Goal: Information Seeking & Learning: Learn about a topic

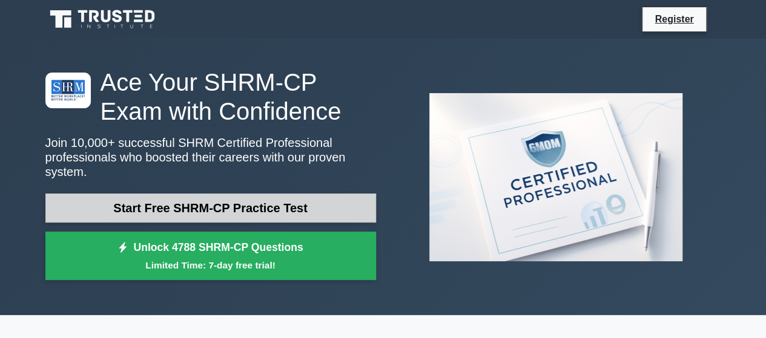
click at [196, 196] on link "Start Free SHRM-CP Practice Test" at bounding box center [210, 208] width 331 height 29
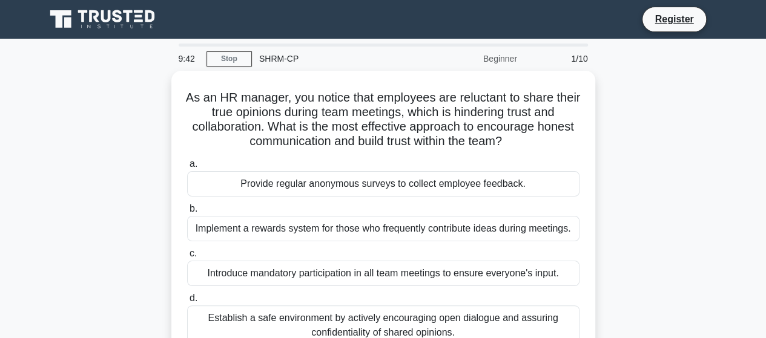
scroll to position [61, 0]
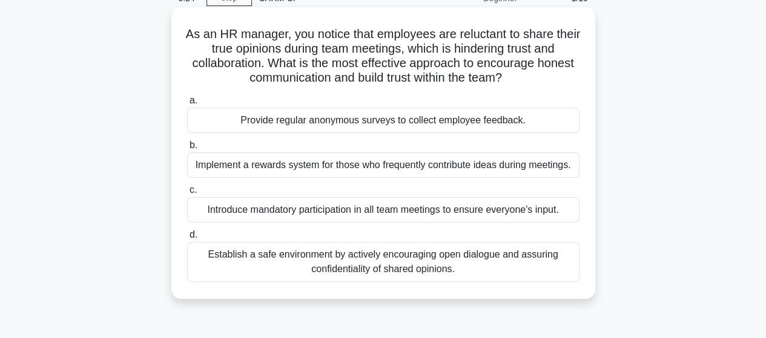
click at [332, 267] on div "Establish a safe environment by actively encouraging open dialogue and assuring…" at bounding box center [383, 262] width 392 height 40
click at [187, 239] on input "d. Establish a safe environment by actively encouraging open dialogue and assur…" at bounding box center [187, 235] width 0 height 8
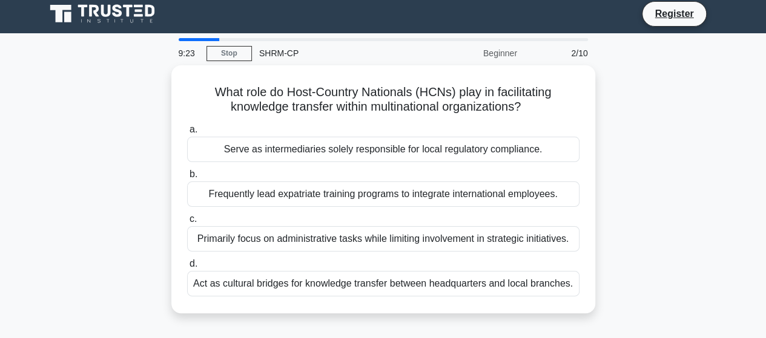
scroll to position [0, 0]
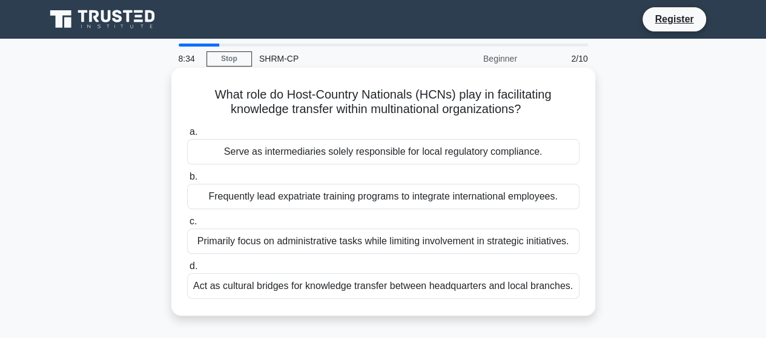
click at [315, 288] on div "Act as cultural bridges for knowledge transfer between headquarters and local b…" at bounding box center [383, 286] width 392 height 25
click at [187, 271] on input "d. Act as cultural bridges for knowledge transfer between headquarters and loca…" at bounding box center [187, 267] width 0 height 8
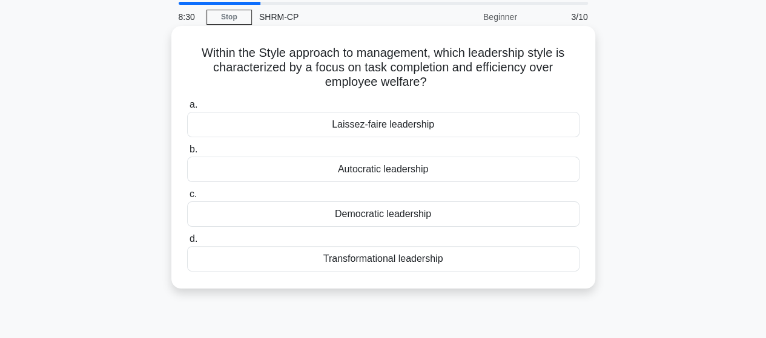
scroll to position [61, 0]
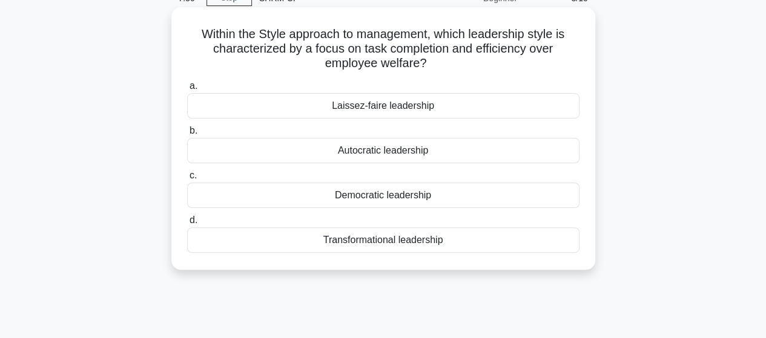
click at [385, 240] on div "Transformational leadership" at bounding box center [383, 240] width 392 height 25
click at [187, 225] on input "d. Transformational leadership" at bounding box center [187, 221] width 0 height 8
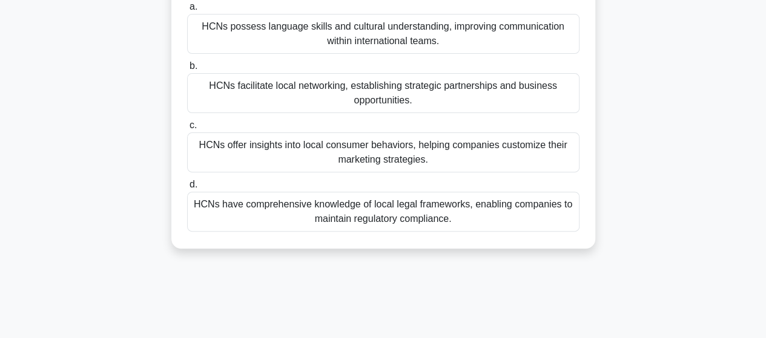
scroll to position [121, 0]
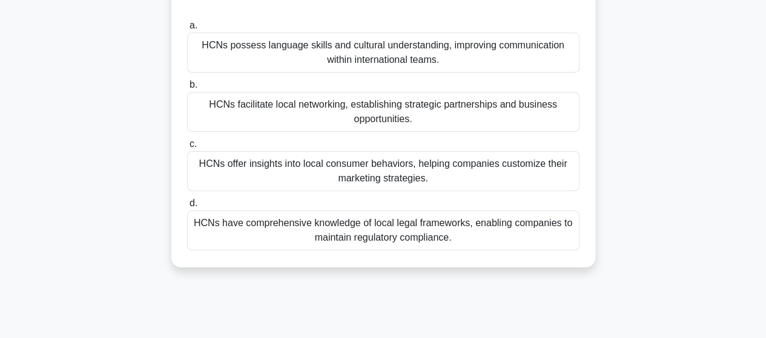
click at [377, 176] on div "HCNs offer insights into local consumer behaviors, helping companies customize …" at bounding box center [383, 171] width 392 height 40
click at [187, 148] on input "c. HCNs offer insights into local consumer behaviors, helping companies customi…" at bounding box center [187, 144] width 0 height 8
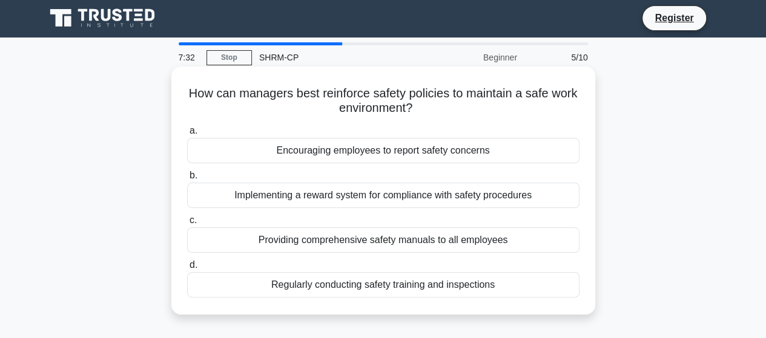
scroll to position [0, 0]
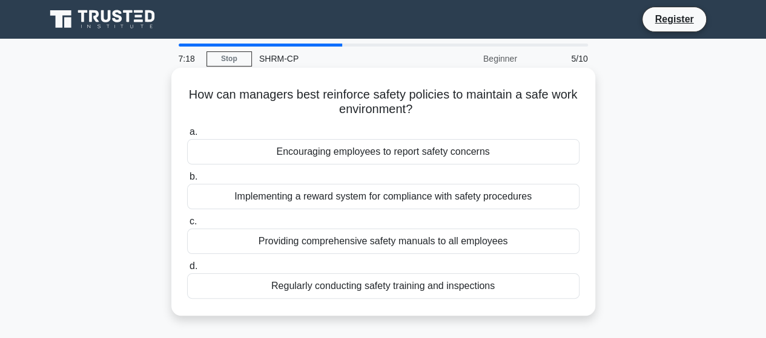
click at [518, 290] on div "Regularly conducting safety training and inspections" at bounding box center [383, 286] width 392 height 25
click at [187, 271] on input "d. Regularly conducting safety training and inspections" at bounding box center [187, 267] width 0 height 8
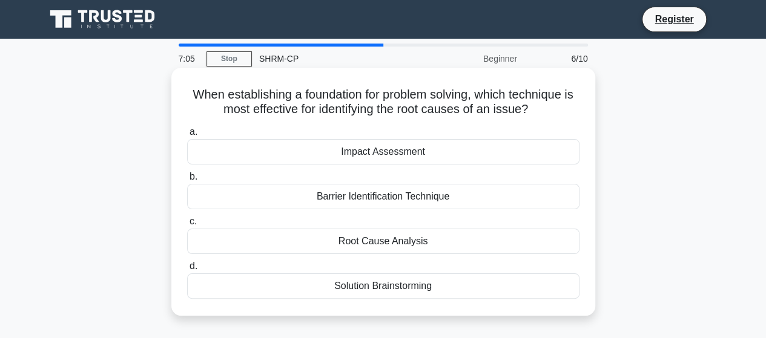
click at [425, 156] on div "Impact Assessment" at bounding box center [383, 151] width 392 height 25
click at [187, 136] on input "a. Impact Assessment" at bounding box center [187, 132] width 0 height 8
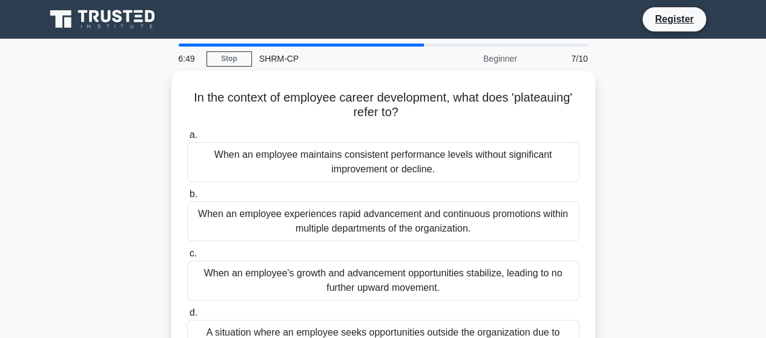
scroll to position [61, 0]
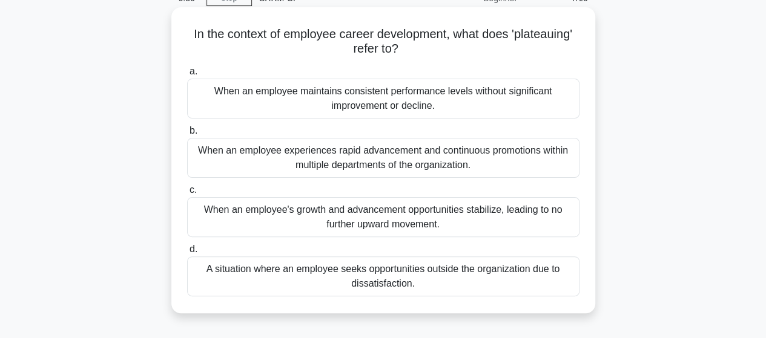
click at [424, 220] on div "When an employee's growth and advancement opportunities stabilize, leading to n…" at bounding box center [383, 217] width 392 height 40
click at [187, 194] on input "c. When an employee's growth and advancement opportunities stabilize, leading t…" at bounding box center [187, 190] width 0 height 8
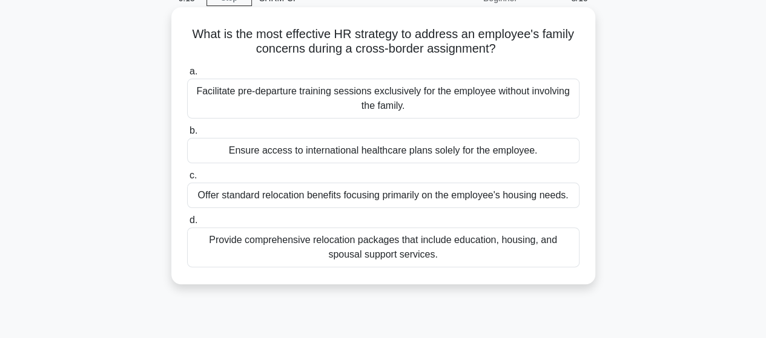
click at [452, 255] on div "Provide comprehensive relocation packages that include education, housing, and …" at bounding box center [383, 248] width 392 height 40
click at [187, 225] on input "d. Provide comprehensive relocation packages that include education, housing, a…" at bounding box center [187, 221] width 0 height 8
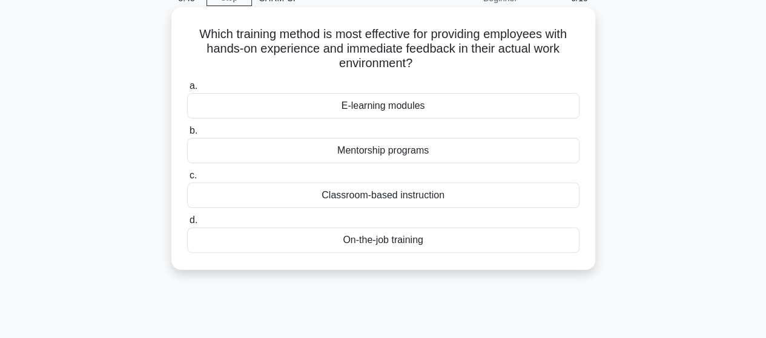
click at [407, 243] on div "On-the-job training" at bounding box center [383, 240] width 392 height 25
click at [187, 225] on input "d. On-the-job training" at bounding box center [187, 221] width 0 height 8
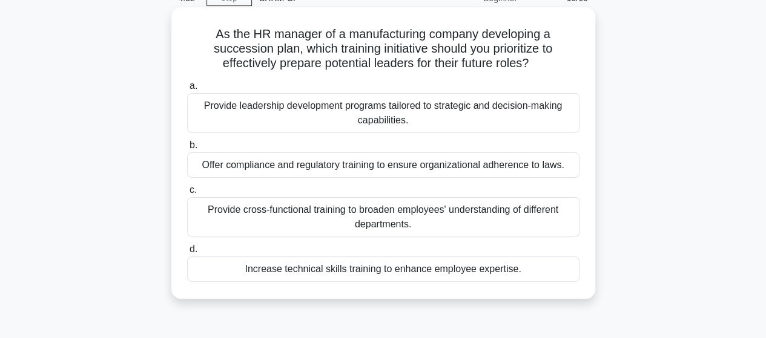
click at [300, 122] on div "Provide leadership development programs tailored to strategic and decision-maki…" at bounding box center [383, 113] width 392 height 40
click at [187, 90] on input "a. Provide leadership development programs tailored to strategic and decision-m…" at bounding box center [187, 86] width 0 height 8
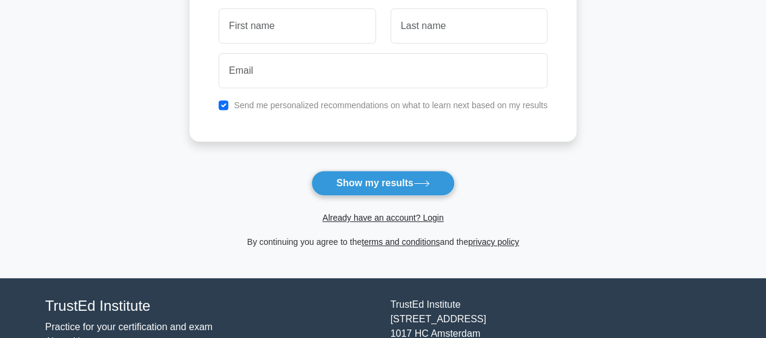
scroll to position [87, 0]
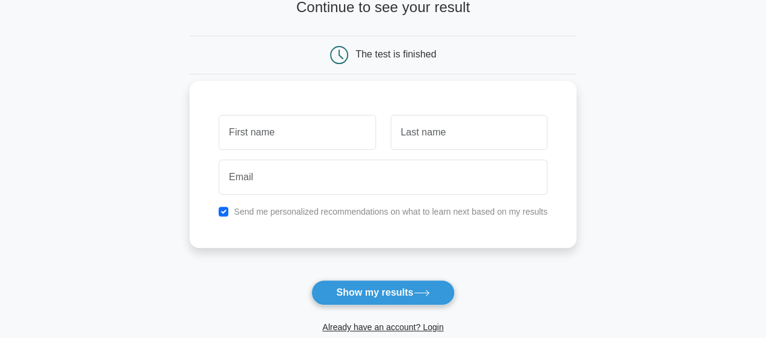
click at [298, 135] on input "text" at bounding box center [297, 132] width 157 height 35
type input "Amber"
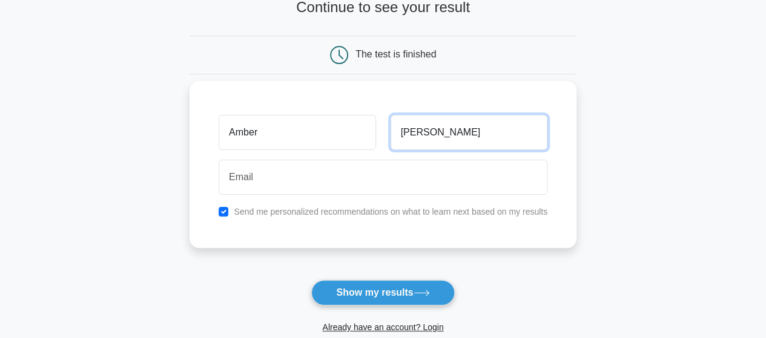
type input "Skinner"
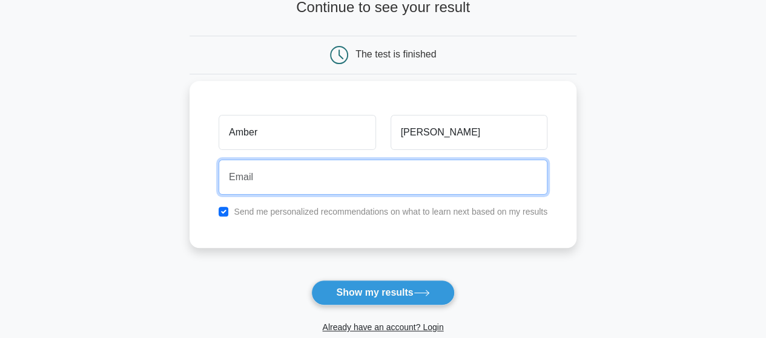
click at [301, 178] on input "email" at bounding box center [383, 177] width 329 height 35
type input "amber.montan@gmail.com"
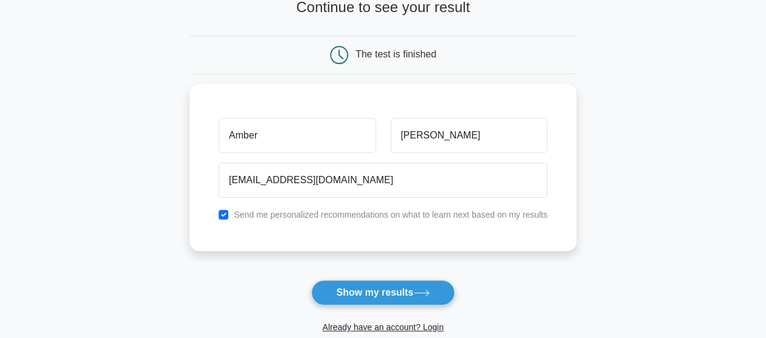
click at [384, 289] on button "Show my results" at bounding box center [382, 292] width 143 height 25
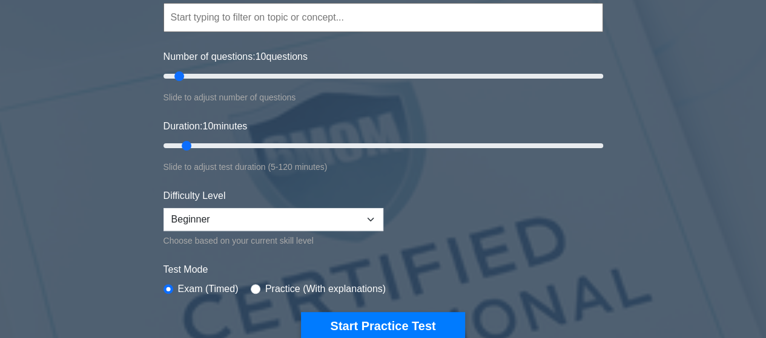
scroll to position [61, 0]
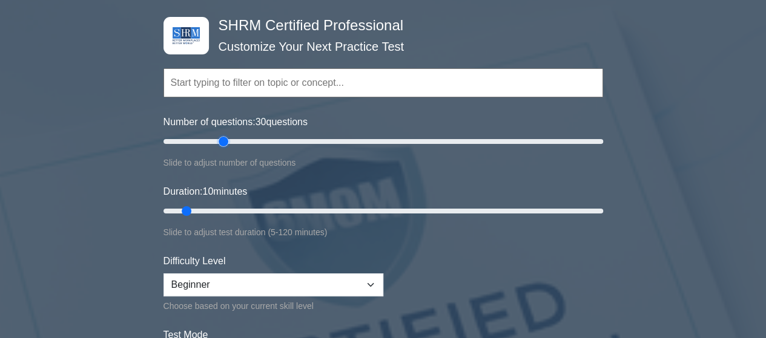
drag, startPoint x: 182, startPoint y: 141, endPoint x: 222, endPoint y: 142, distance: 40.6
type input "30"
click at [222, 142] on input "Number of questions: 30 questions" at bounding box center [383, 141] width 440 height 15
drag, startPoint x: 184, startPoint y: 207, endPoint x: 268, endPoint y: 214, distance: 83.8
type input "30"
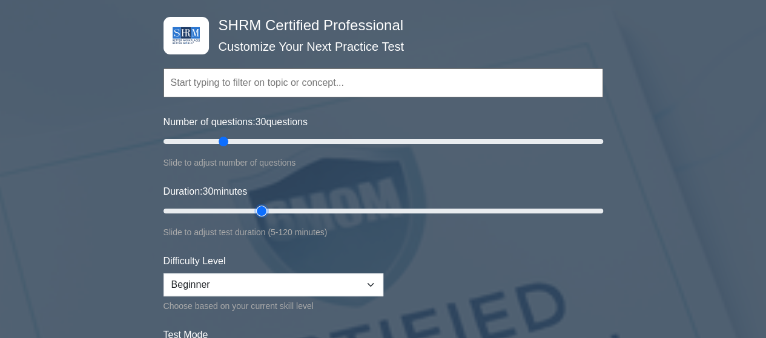
click at [268, 214] on input "Duration: 30 minutes" at bounding box center [383, 211] width 440 height 15
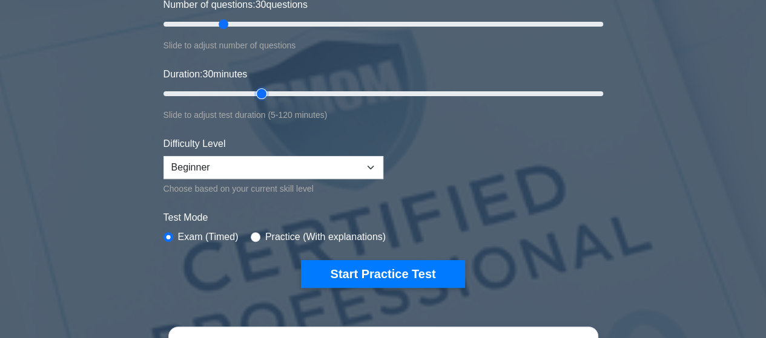
scroll to position [182, 0]
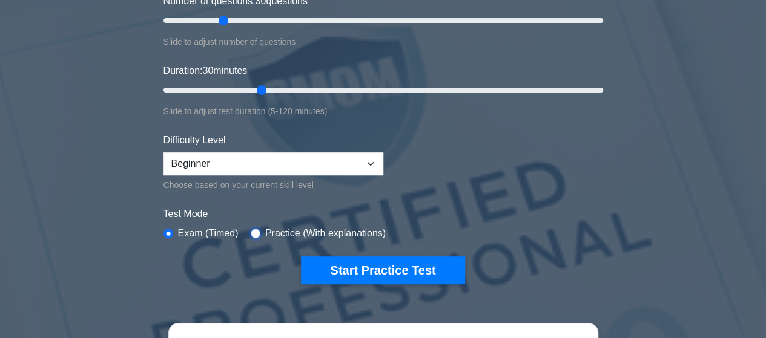
click at [251, 229] on input "radio" at bounding box center [256, 234] width 10 height 10
radio input "true"
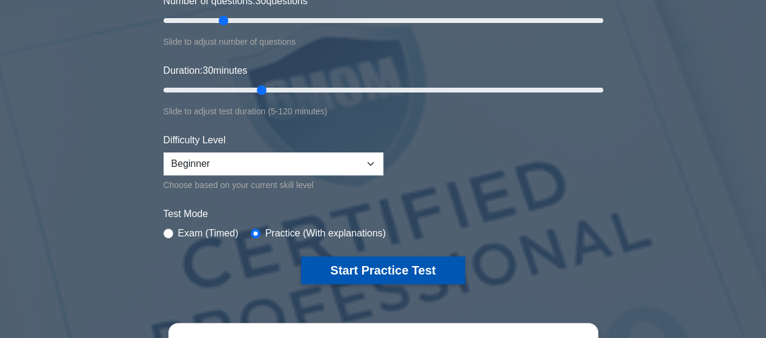
click at [337, 271] on button "Start Practice Test" at bounding box center [382, 271] width 163 height 28
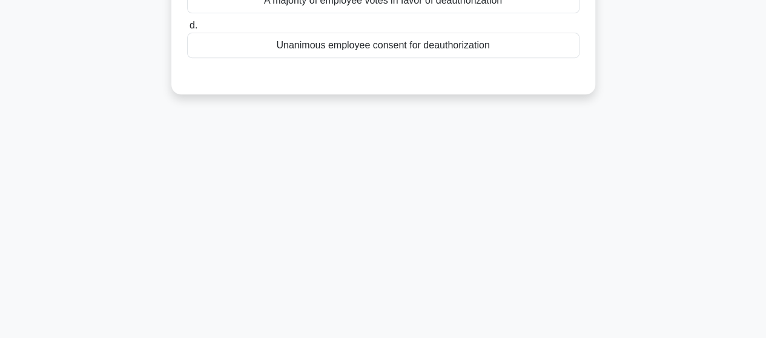
scroll to position [61, 0]
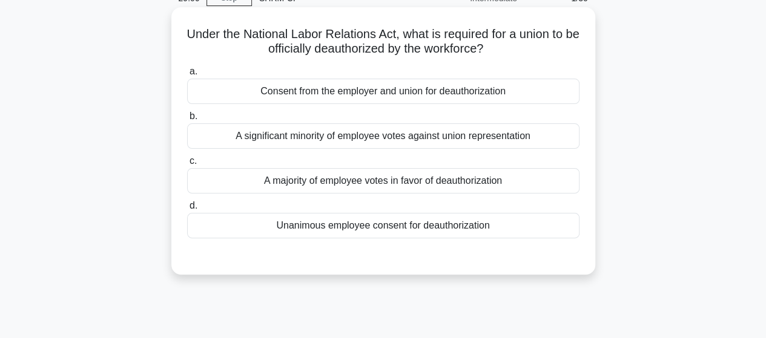
click at [323, 185] on div "A majority of employee votes in favor of deauthorization" at bounding box center [383, 180] width 392 height 25
click at [187, 165] on input "c. A majority of employee votes in favor of deauthorization" at bounding box center [187, 161] width 0 height 8
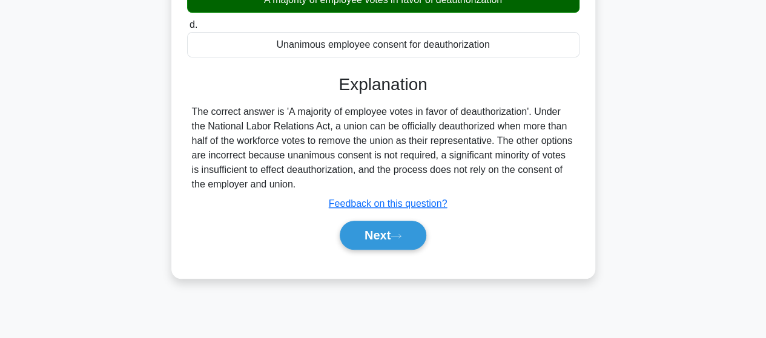
scroll to position [242, 0]
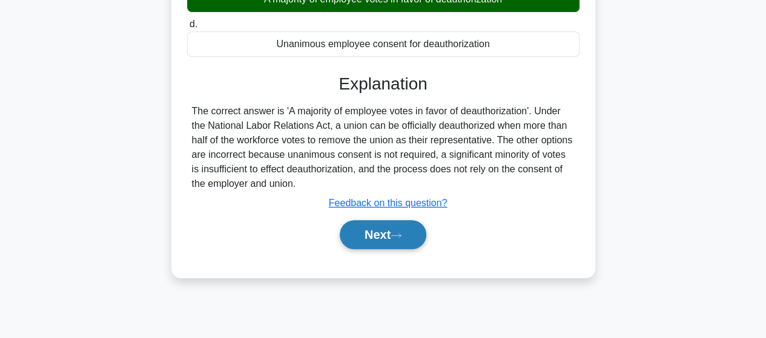
click at [398, 230] on button "Next" at bounding box center [383, 234] width 87 height 29
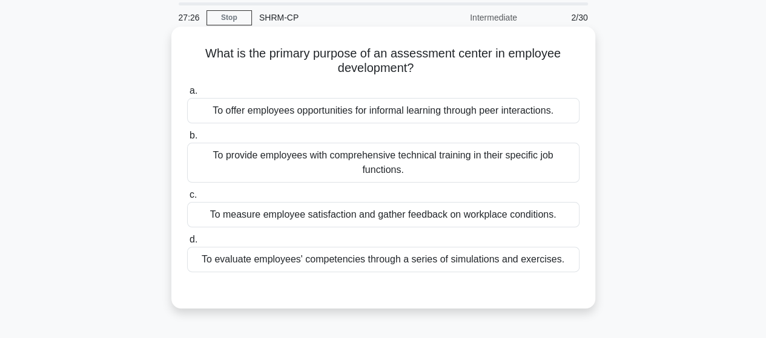
scroll to position [61, 0]
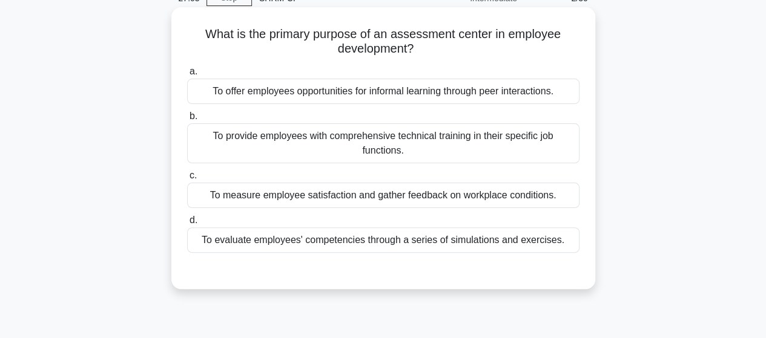
click at [309, 244] on div "To evaluate employees' competencies through a series of simulations and exercis…" at bounding box center [383, 240] width 392 height 25
click at [187, 225] on input "d. To evaluate employees' competencies through a series of simulations and exer…" at bounding box center [187, 221] width 0 height 8
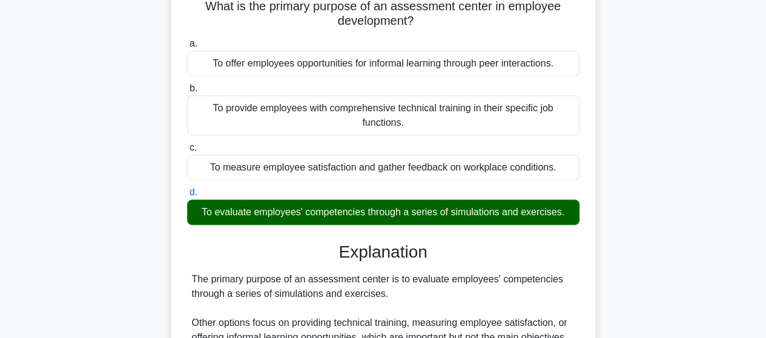
scroll to position [182, 0]
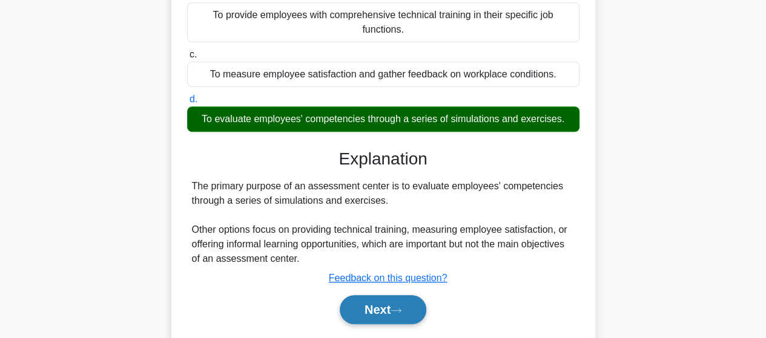
click at [388, 306] on button "Next" at bounding box center [383, 309] width 87 height 29
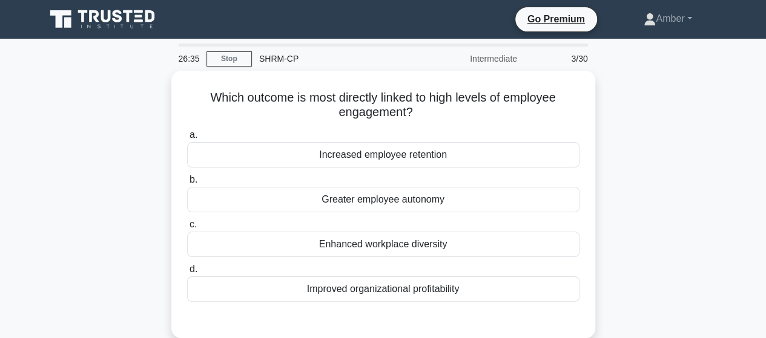
scroll to position [61, 0]
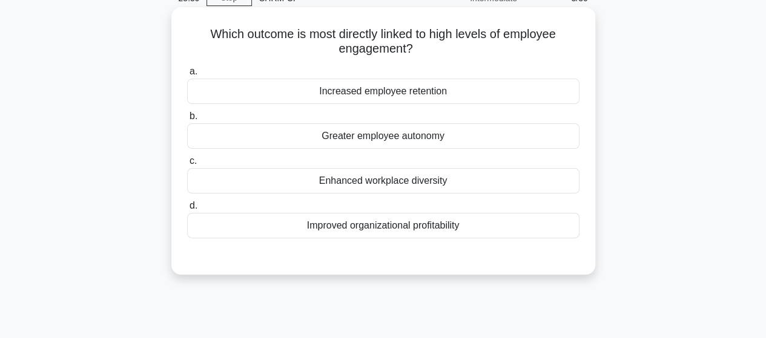
click at [442, 134] on div "Greater employee autonomy" at bounding box center [383, 136] width 392 height 25
click at [187, 120] on input "b. Greater employee autonomy" at bounding box center [187, 117] width 0 height 8
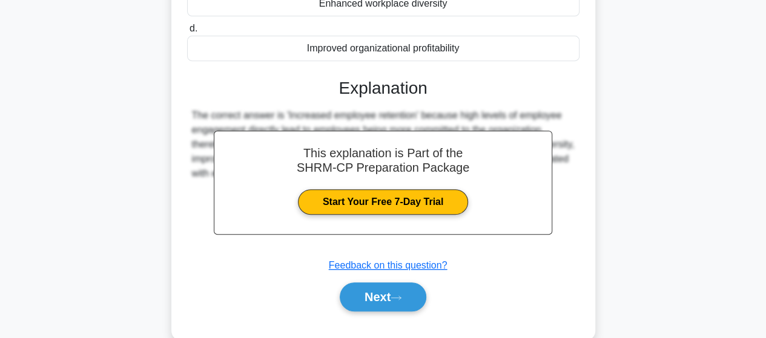
scroll to position [303, 0]
